Goal: Navigation & Orientation: Find specific page/section

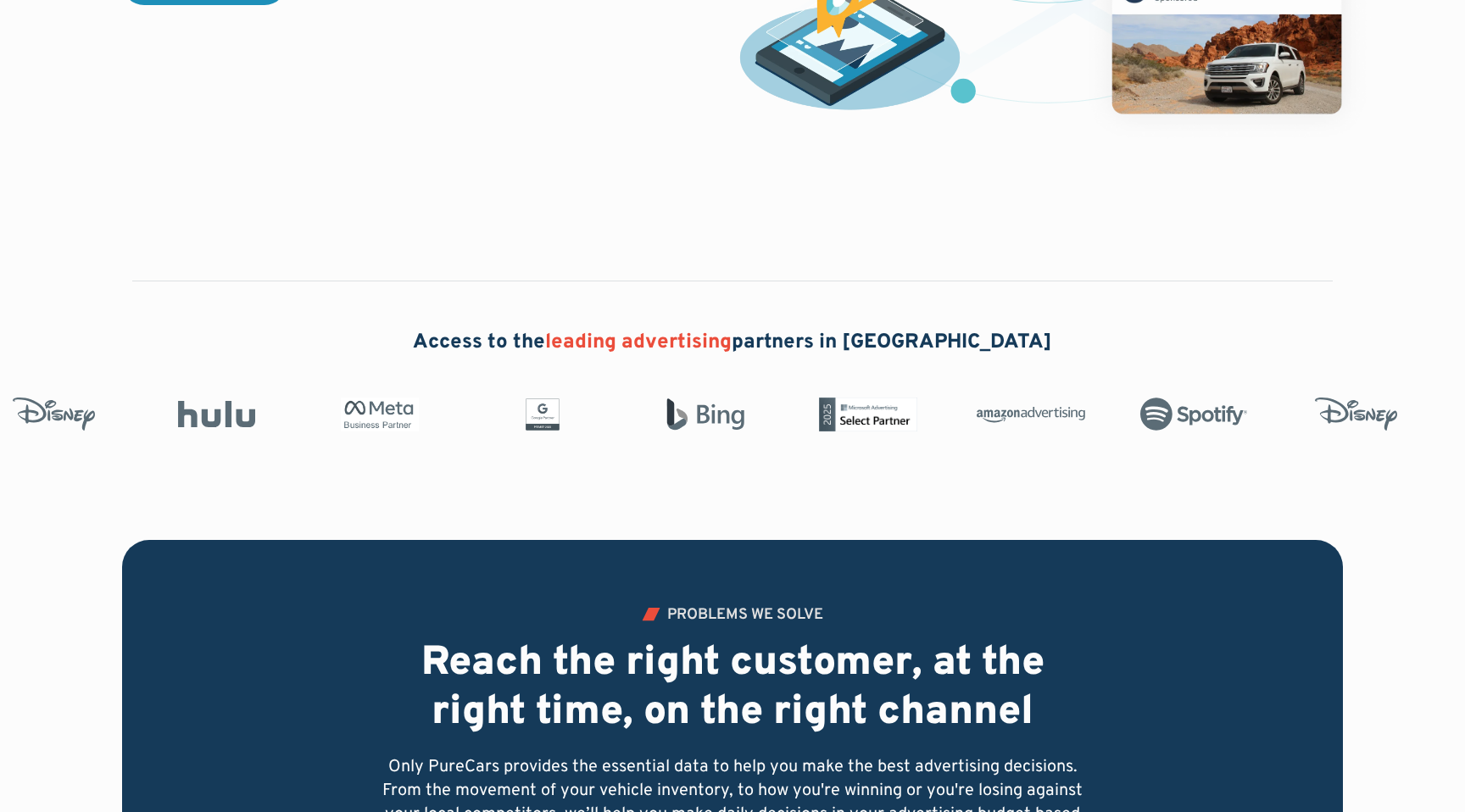
scroll to position [57, 0]
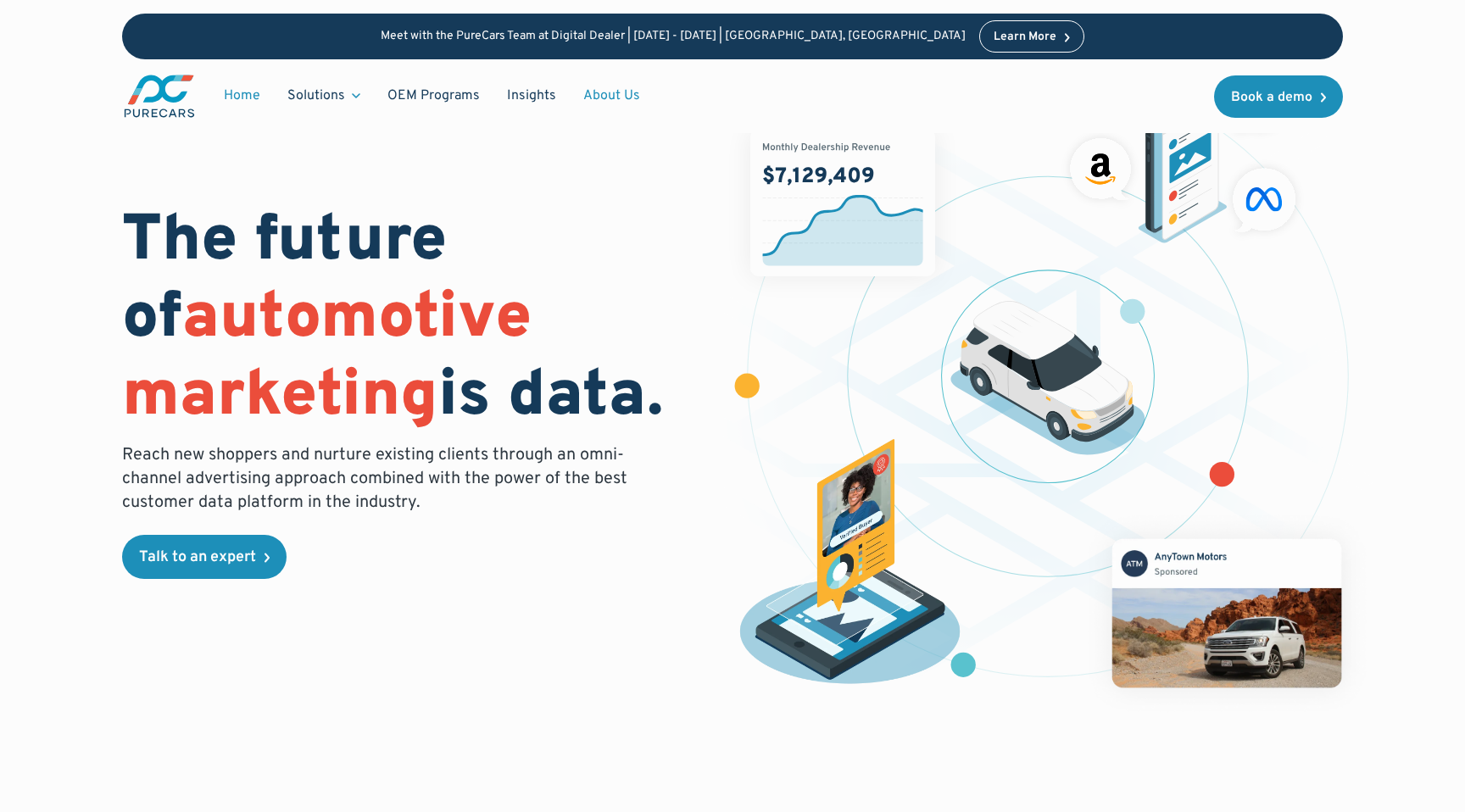
click at [620, 88] on link "About Us" at bounding box center [611, 95] width 84 height 32
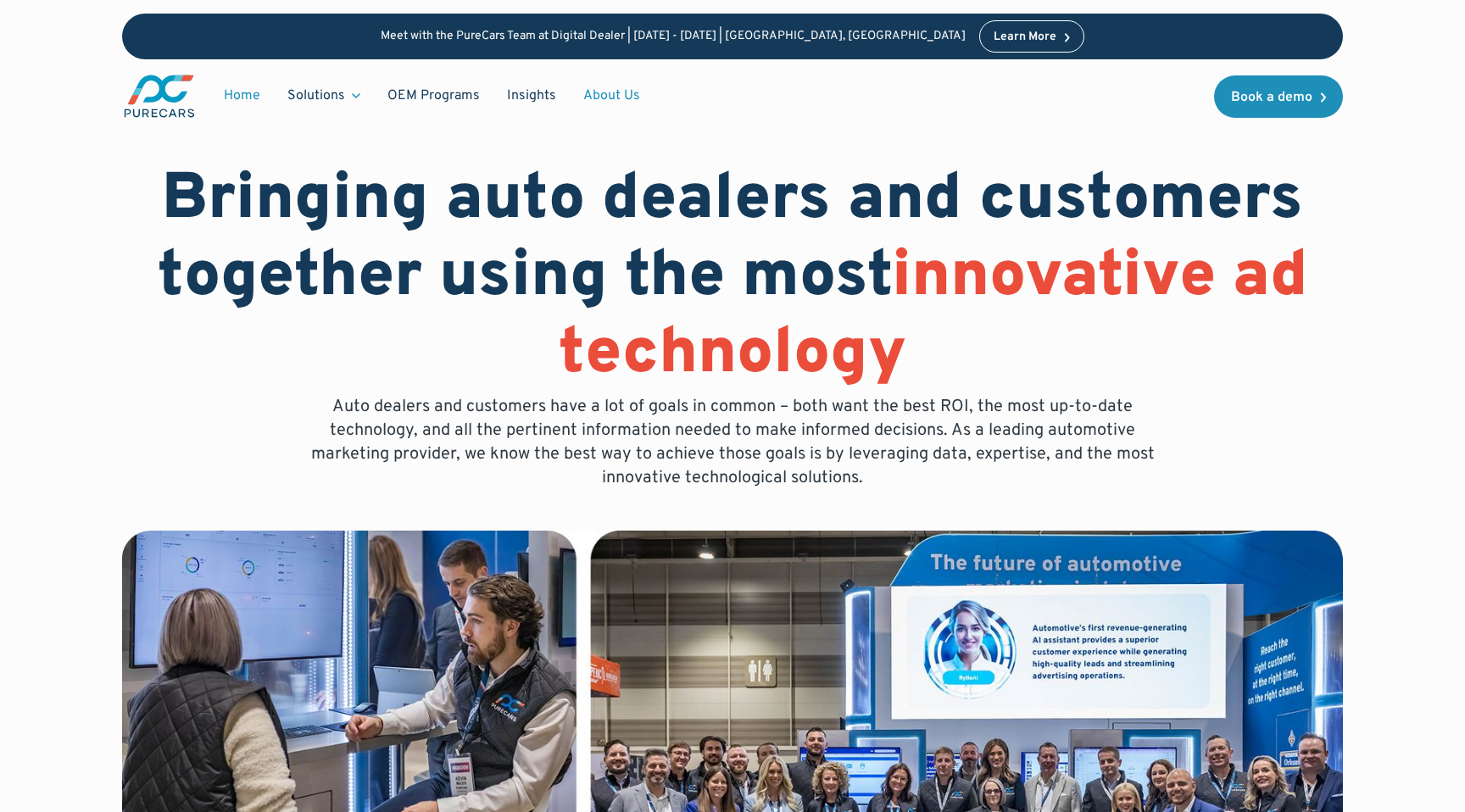
click at [250, 97] on link "Home" at bounding box center [242, 95] width 64 height 32
